Goal: Information Seeking & Learning: Learn about a topic

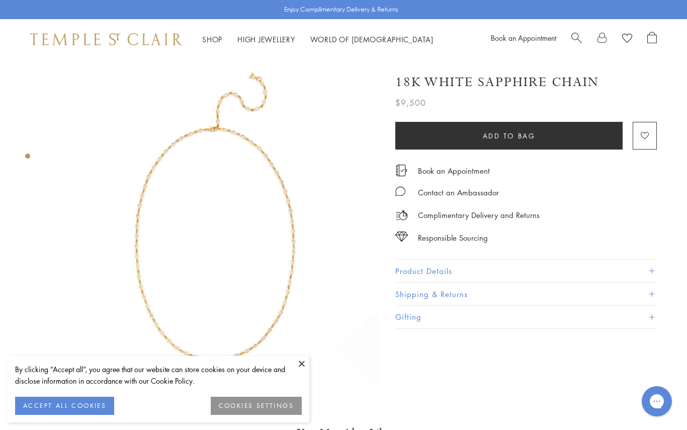
click at [298, 364] on button at bounding box center [301, 363] width 15 height 15
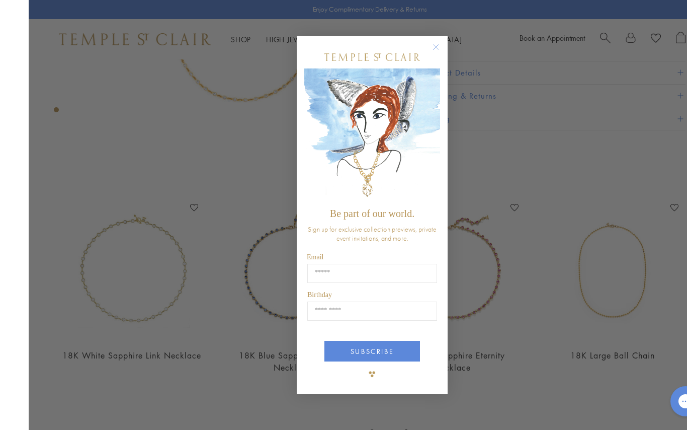
scroll to position [259, 2]
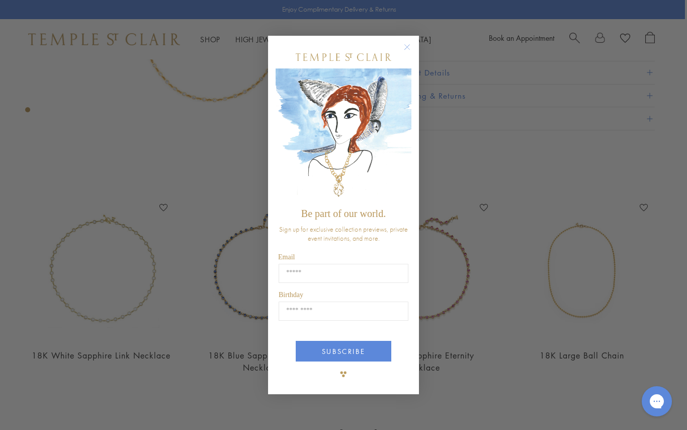
click at [407, 50] on icon "Close dialog" at bounding box center [407, 47] width 5 height 5
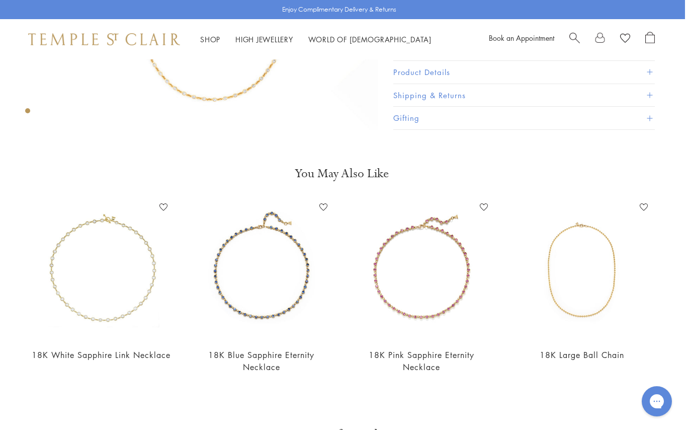
scroll to position [258, 2]
click at [453, 274] on img at bounding box center [422, 271] width 140 height 140
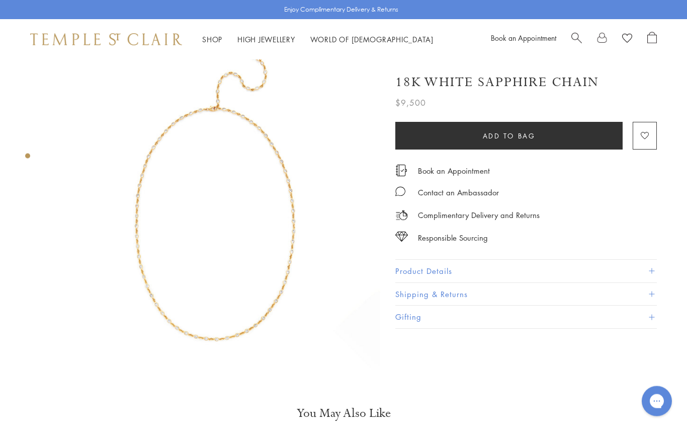
scroll to position [0, 0]
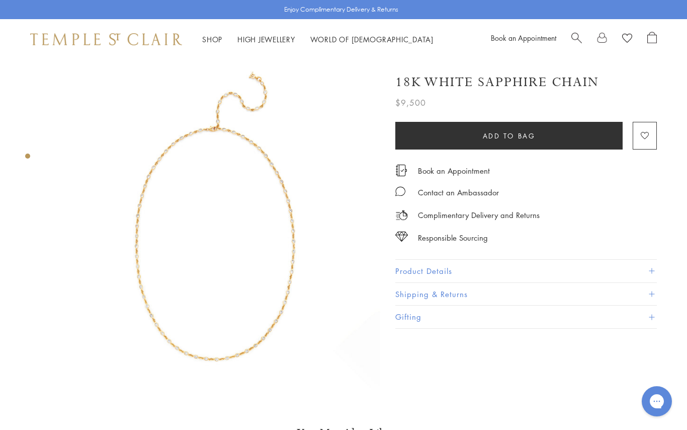
click at [285, 287] on img at bounding box center [215, 224] width 330 height 330
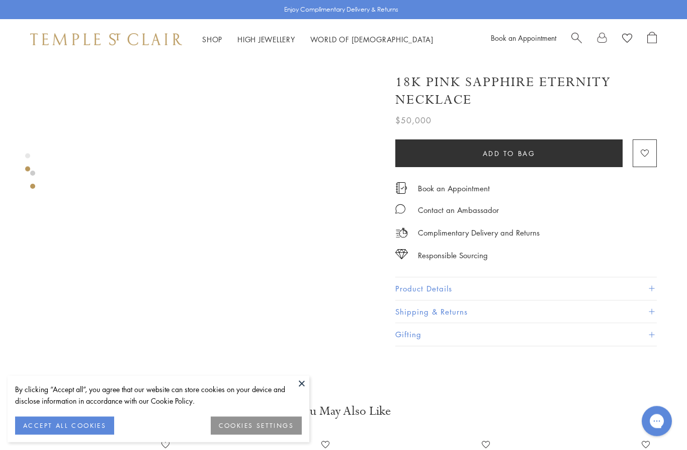
scroll to position [367, 0]
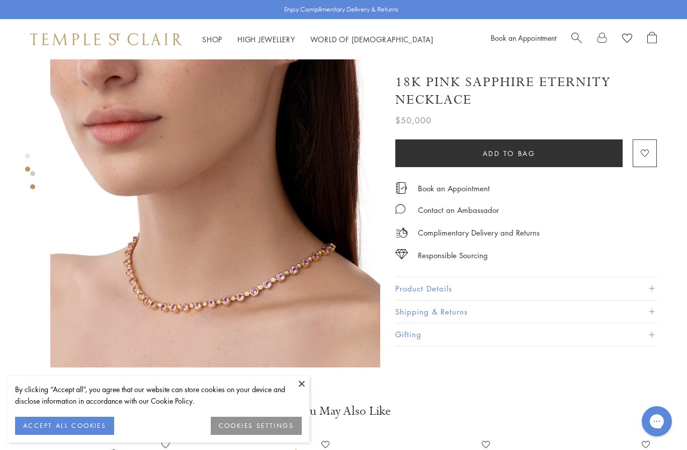
click at [308, 377] on button at bounding box center [301, 383] width 15 height 15
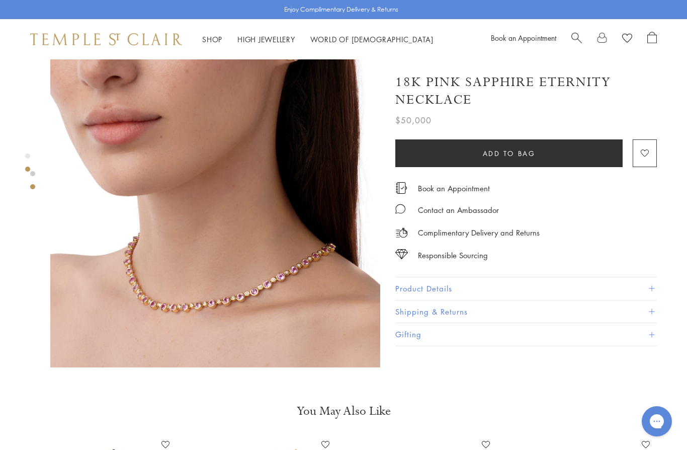
scroll to position [411, 0]
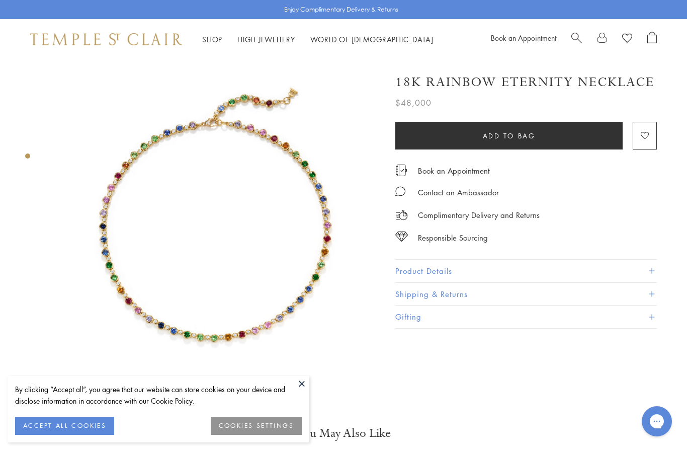
click at [304, 385] on button at bounding box center [301, 383] width 15 height 15
